Goal: Go to known website: Go to known website

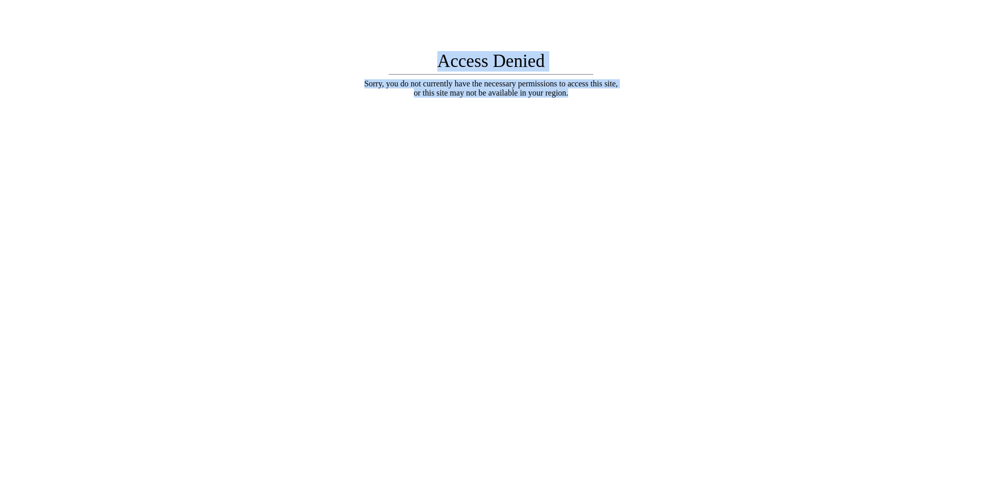
drag, startPoint x: 607, startPoint y: 231, endPoint x: 617, endPoint y: 227, distance: 10.8
